Goal: Information Seeking & Learning: Learn about a topic

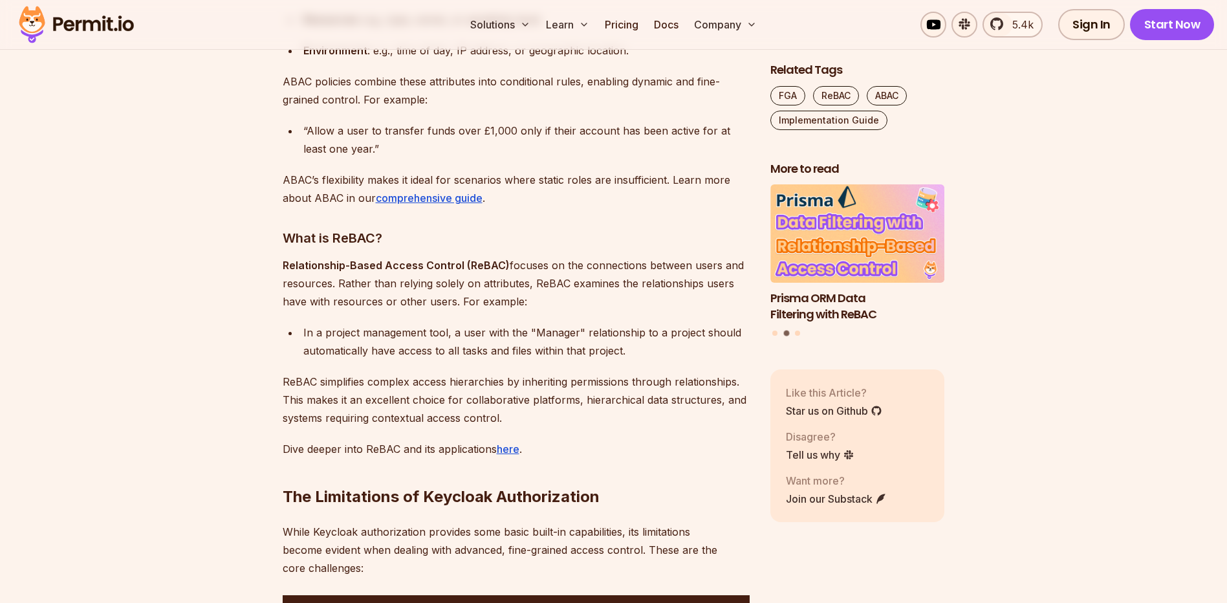
scroll to position [1552, 0]
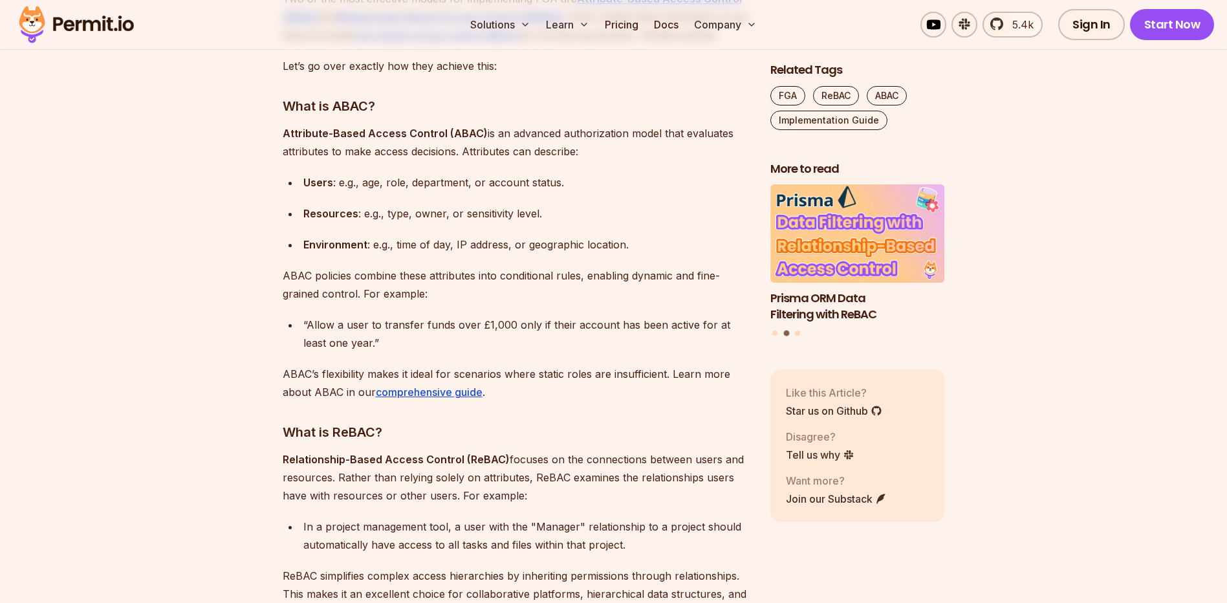
click at [402, 215] on div "Resources : e.g., type, owner, or sensitivity level." at bounding box center [526, 213] width 446 height 18
drag, startPoint x: 402, startPoint y: 215, endPoint x: 433, endPoint y: 218, distance: 31.2
click at [433, 218] on div "Resources : e.g., type, owner, or sensitivity level." at bounding box center [526, 213] width 446 height 18
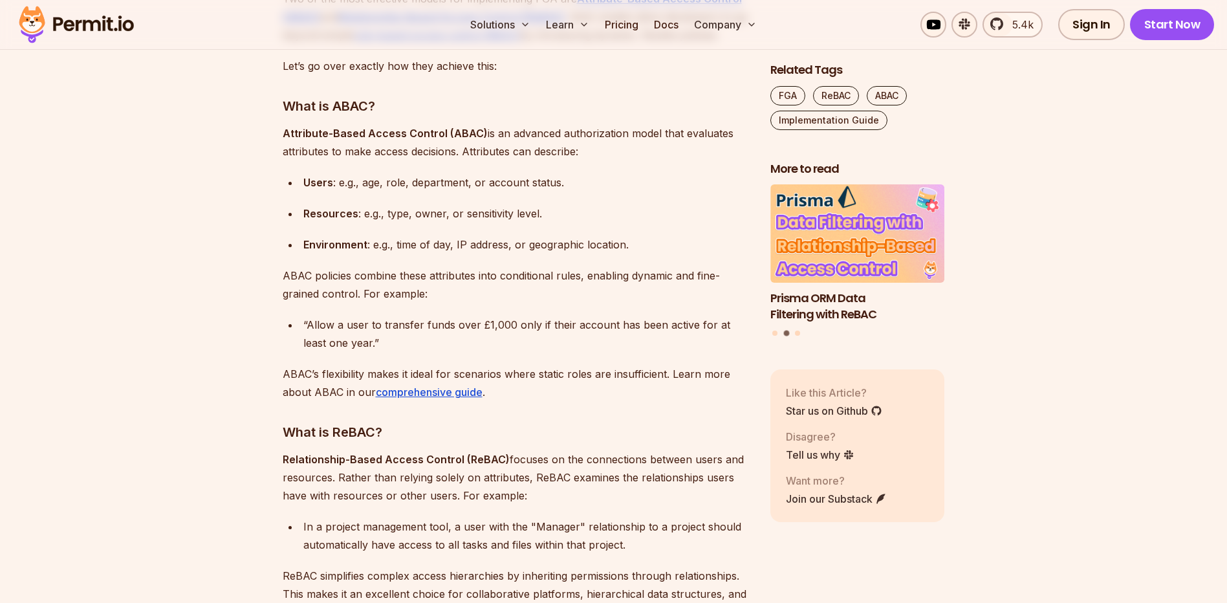
drag, startPoint x: 433, startPoint y: 218, endPoint x: 405, endPoint y: 242, distance: 36.7
click at [405, 242] on div "Environment : e.g., time of day, IP address, or geographic location." at bounding box center [526, 244] width 446 height 18
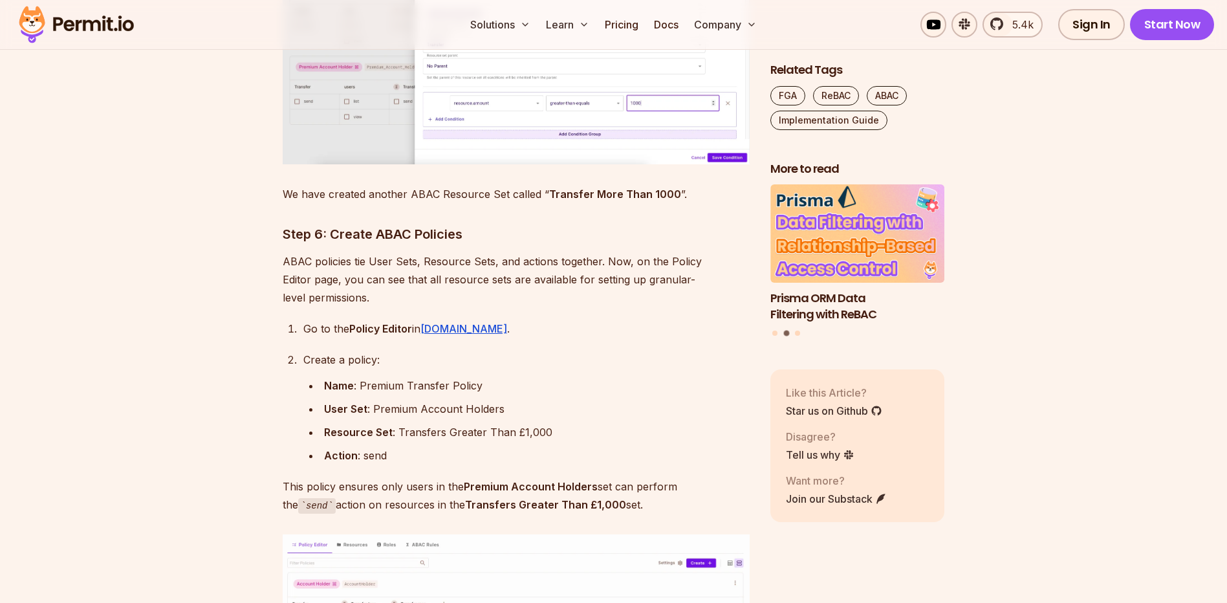
scroll to position [7762, 0]
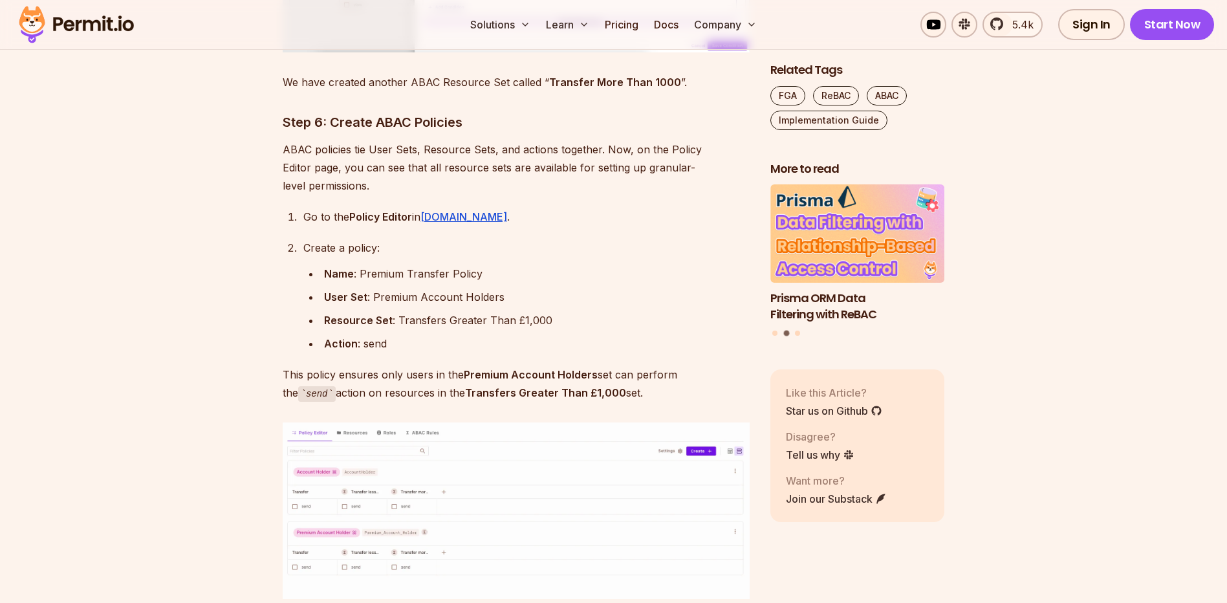
click at [452, 449] on img at bounding box center [516, 510] width 467 height 177
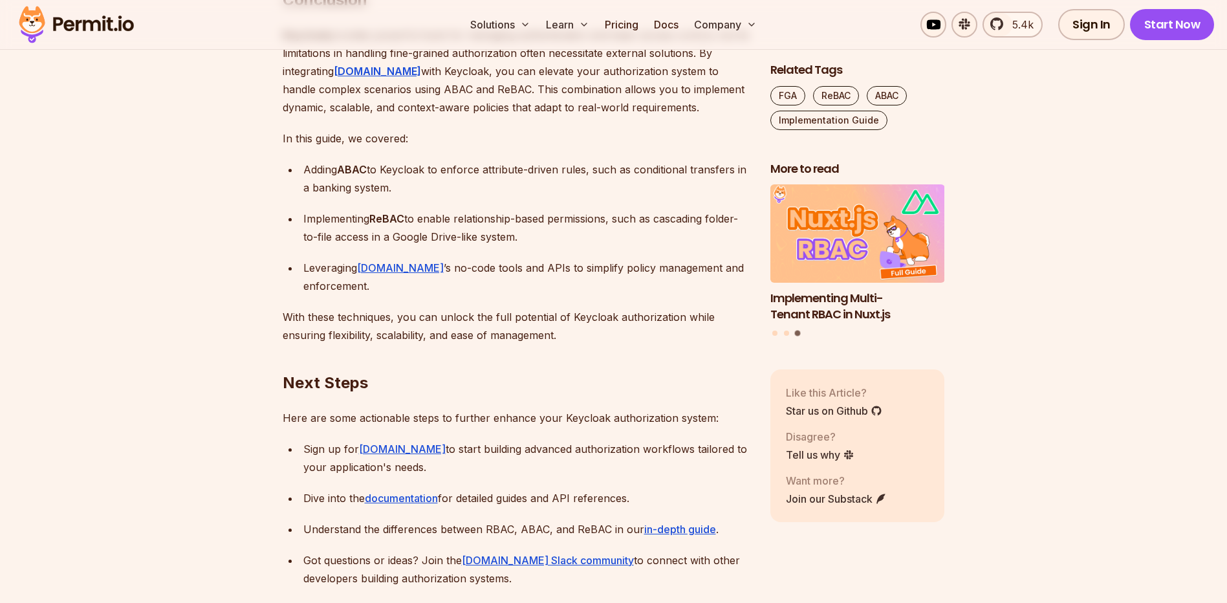
scroll to position [12096, 0]
